Goal: Find specific page/section: Find specific page/section

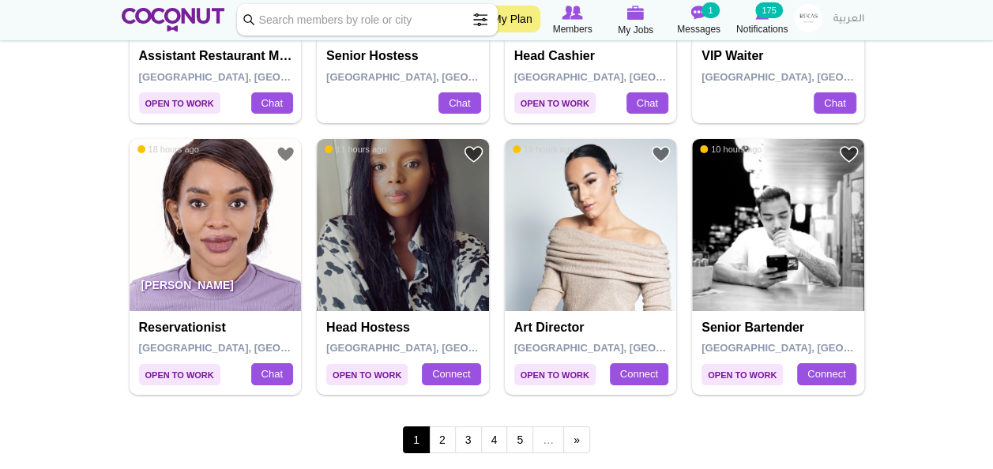
scroll to position [2673, 0]
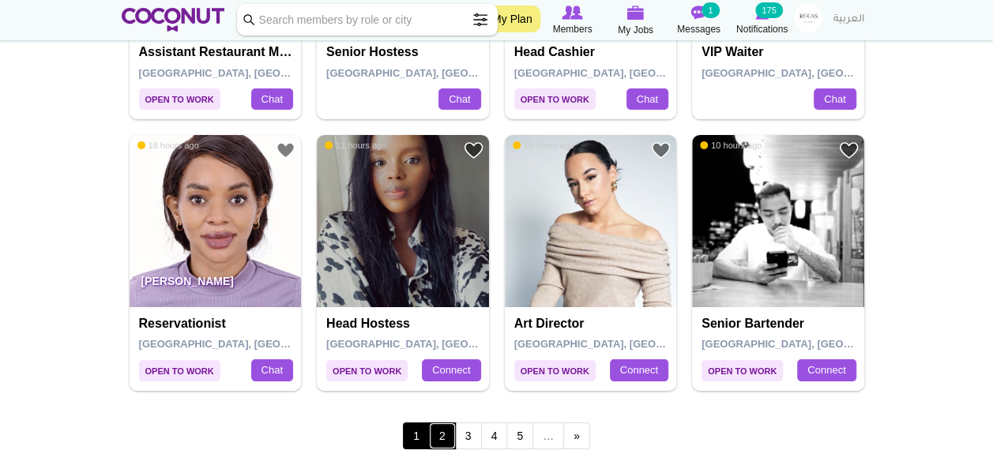
click at [446, 433] on link "2" at bounding box center [442, 436] width 27 height 27
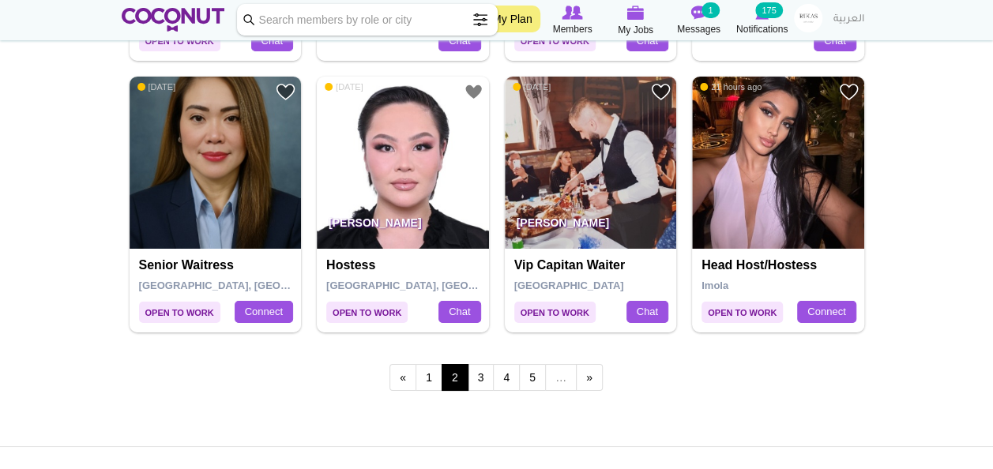
scroll to position [2744, 0]
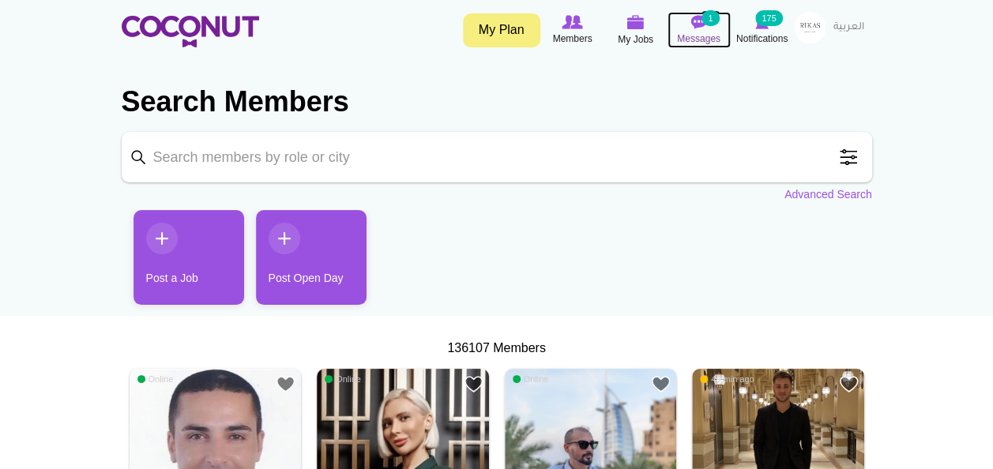
click at [697, 20] on img at bounding box center [699, 22] width 16 height 14
